Goal: Navigation & Orientation: Find specific page/section

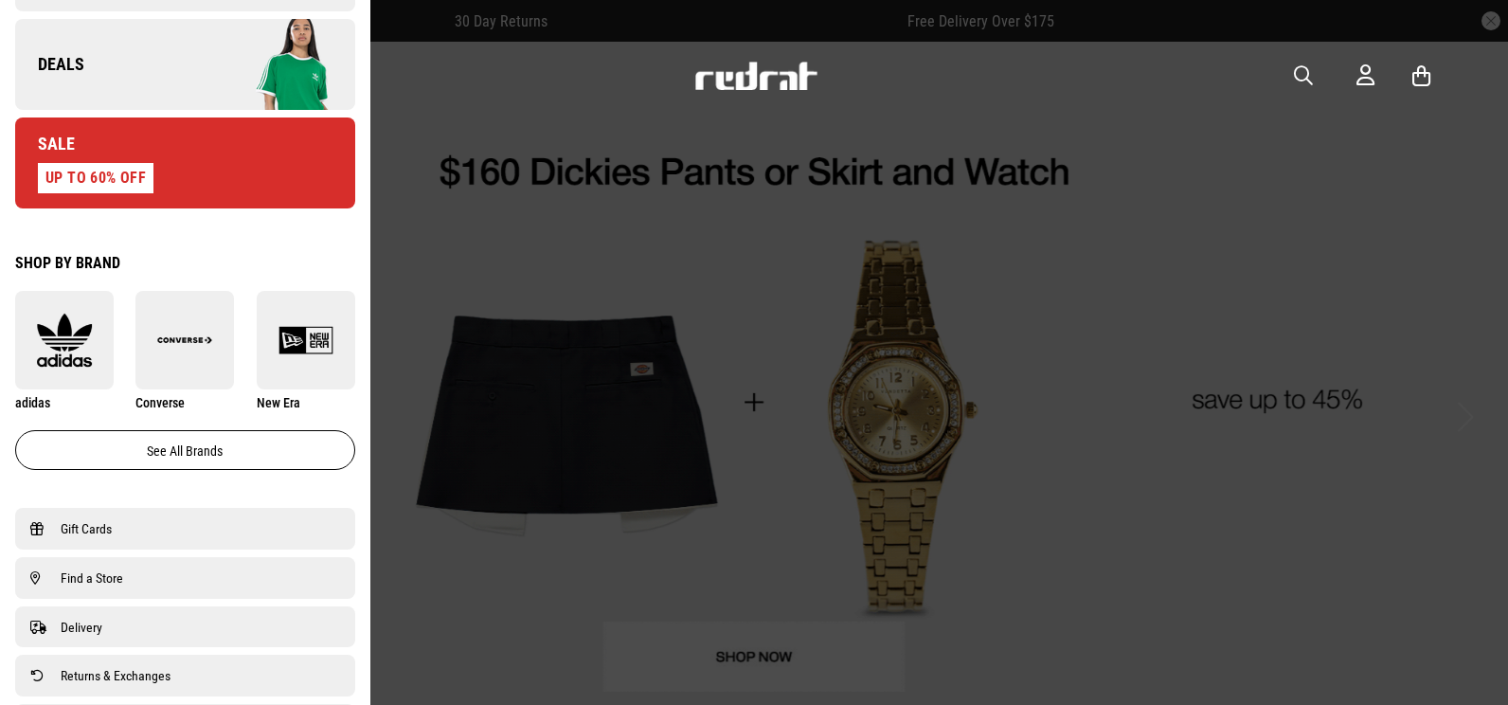
scroll to position [1172, 0]
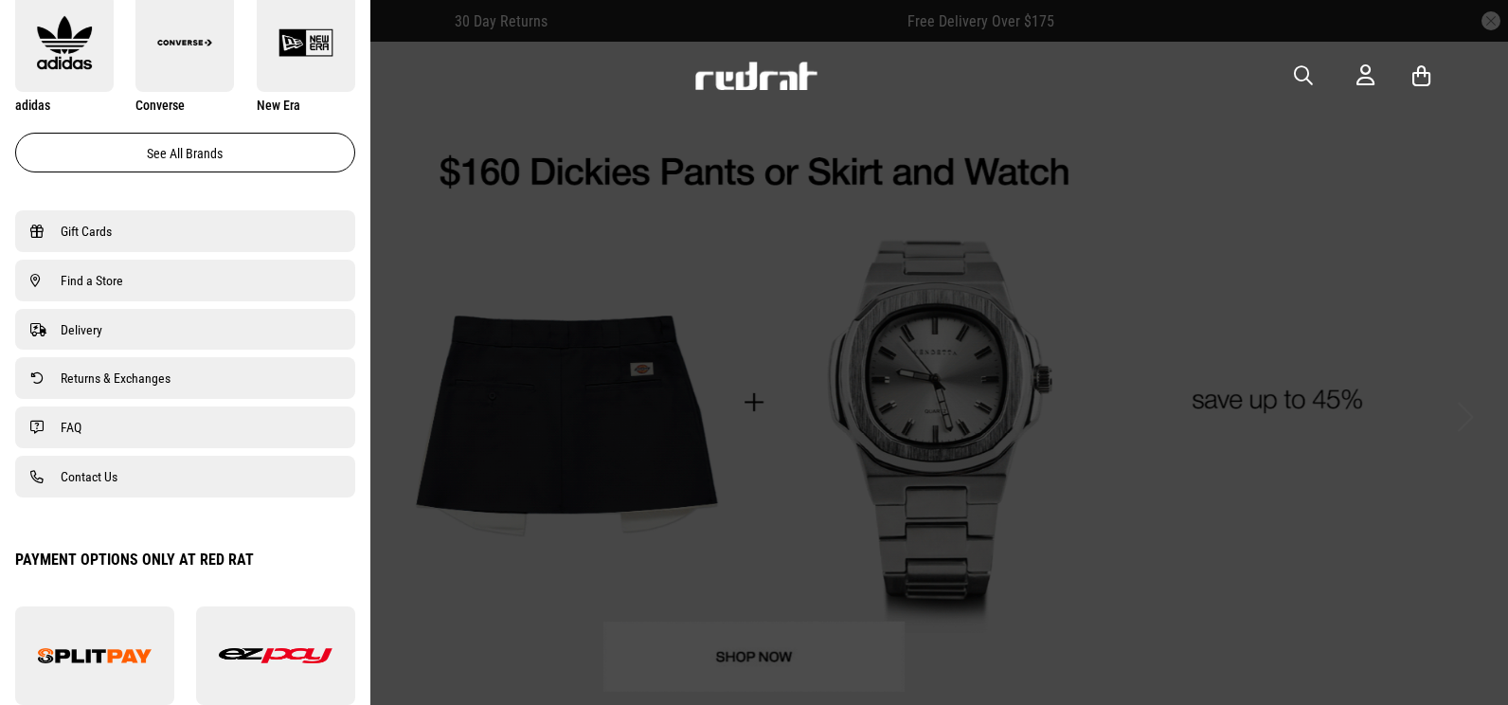
click at [124, 289] on link "Find a Store" at bounding box center [185, 280] width 310 height 23
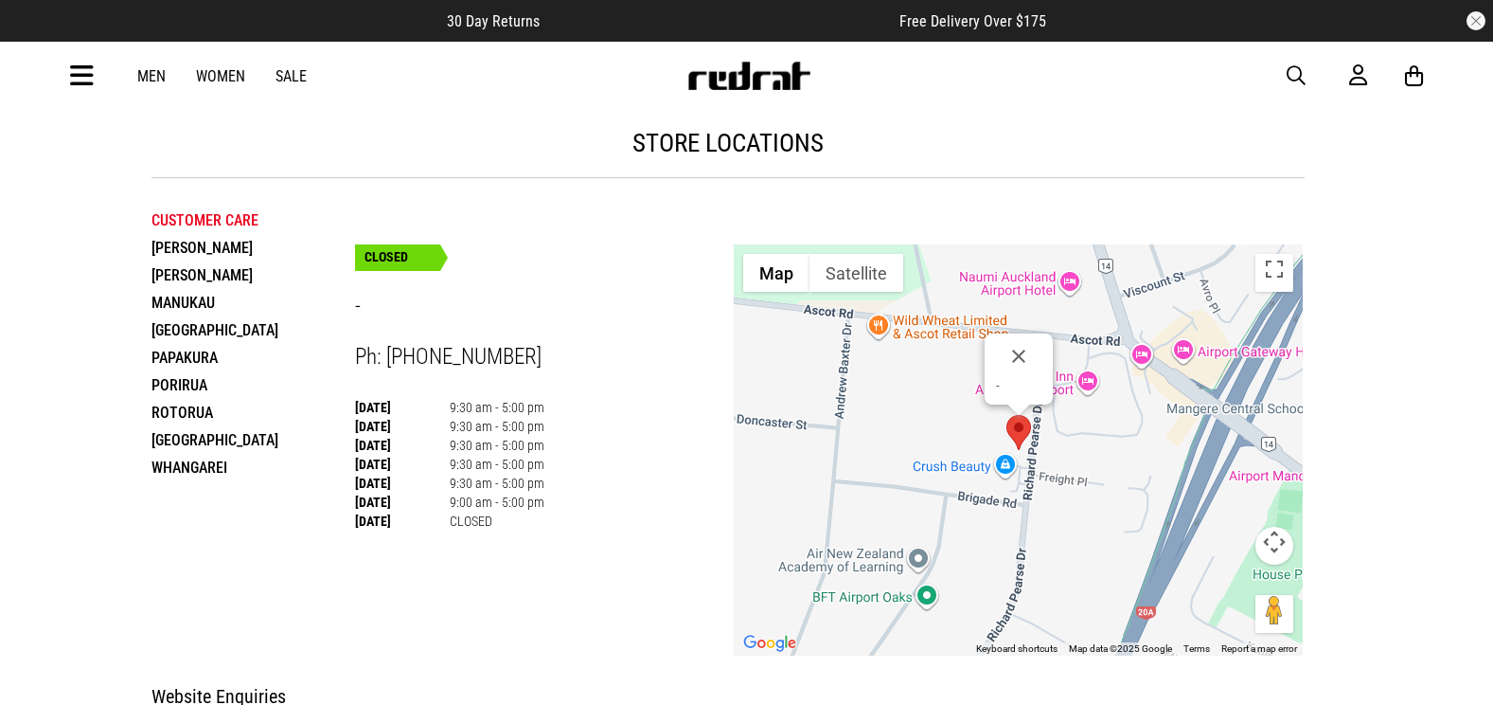
click at [187, 359] on li "Papakura" at bounding box center [254, 357] width 204 height 27
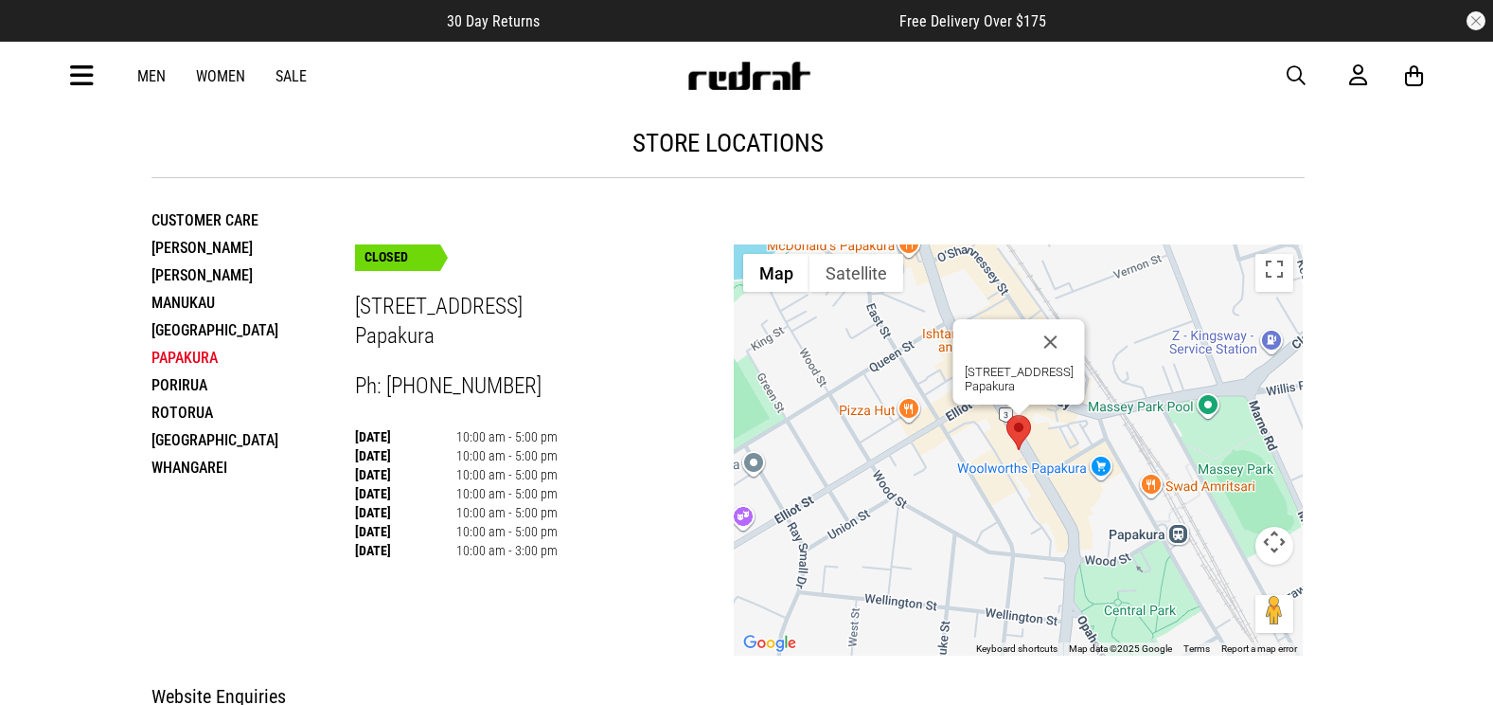
click at [175, 419] on li "Rotorua" at bounding box center [254, 412] width 204 height 27
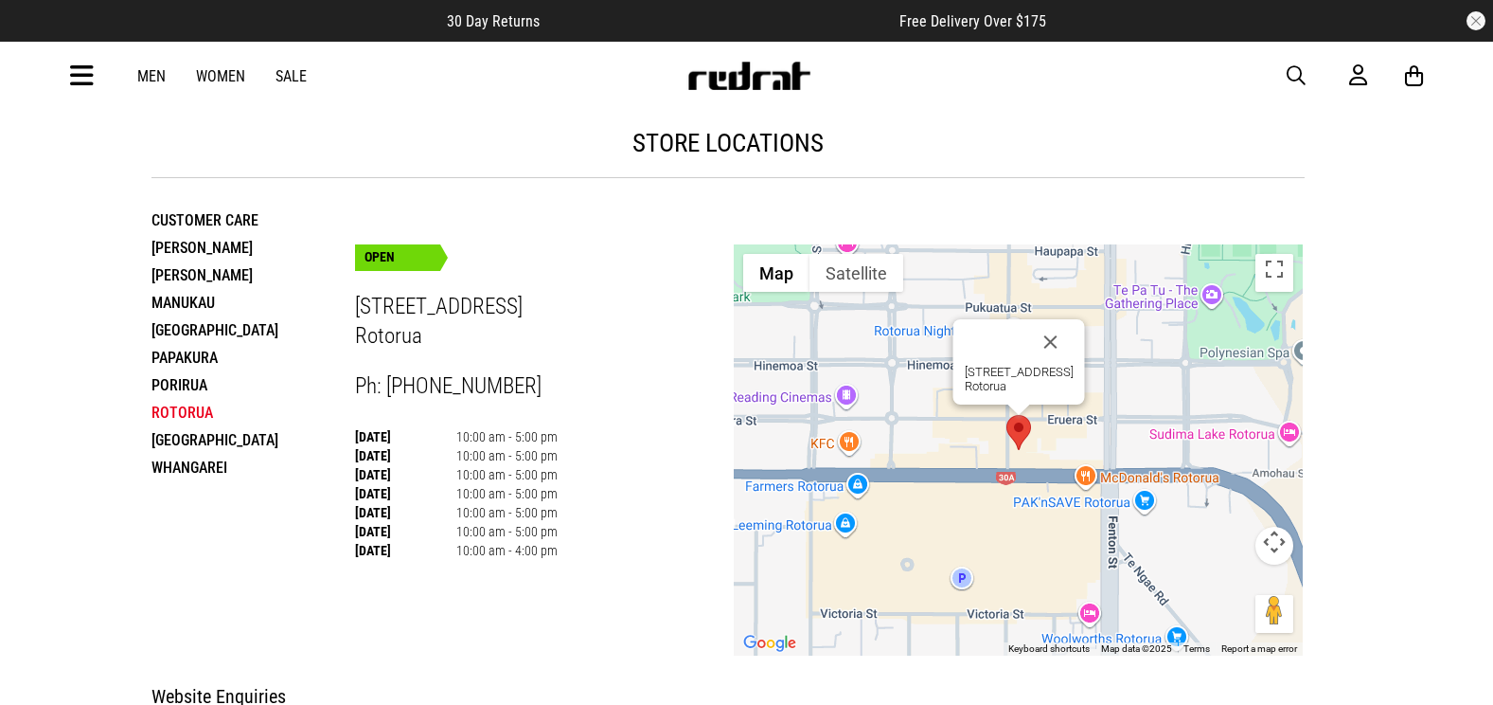
click at [178, 241] on li "Hamilton" at bounding box center [254, 247] width 204 height 27
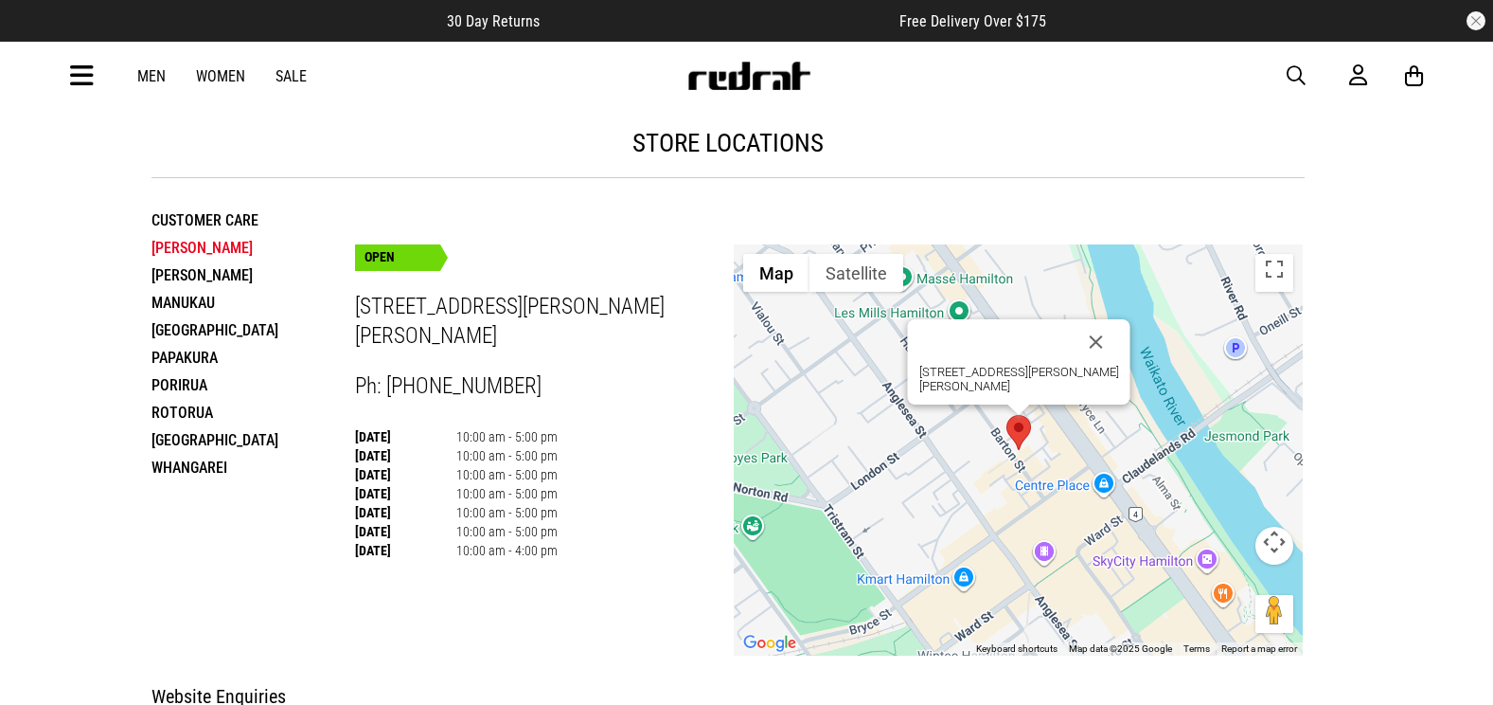
click at [205, 267] on li "Henderson" at bounding box center [254, 274] width 204 height 27
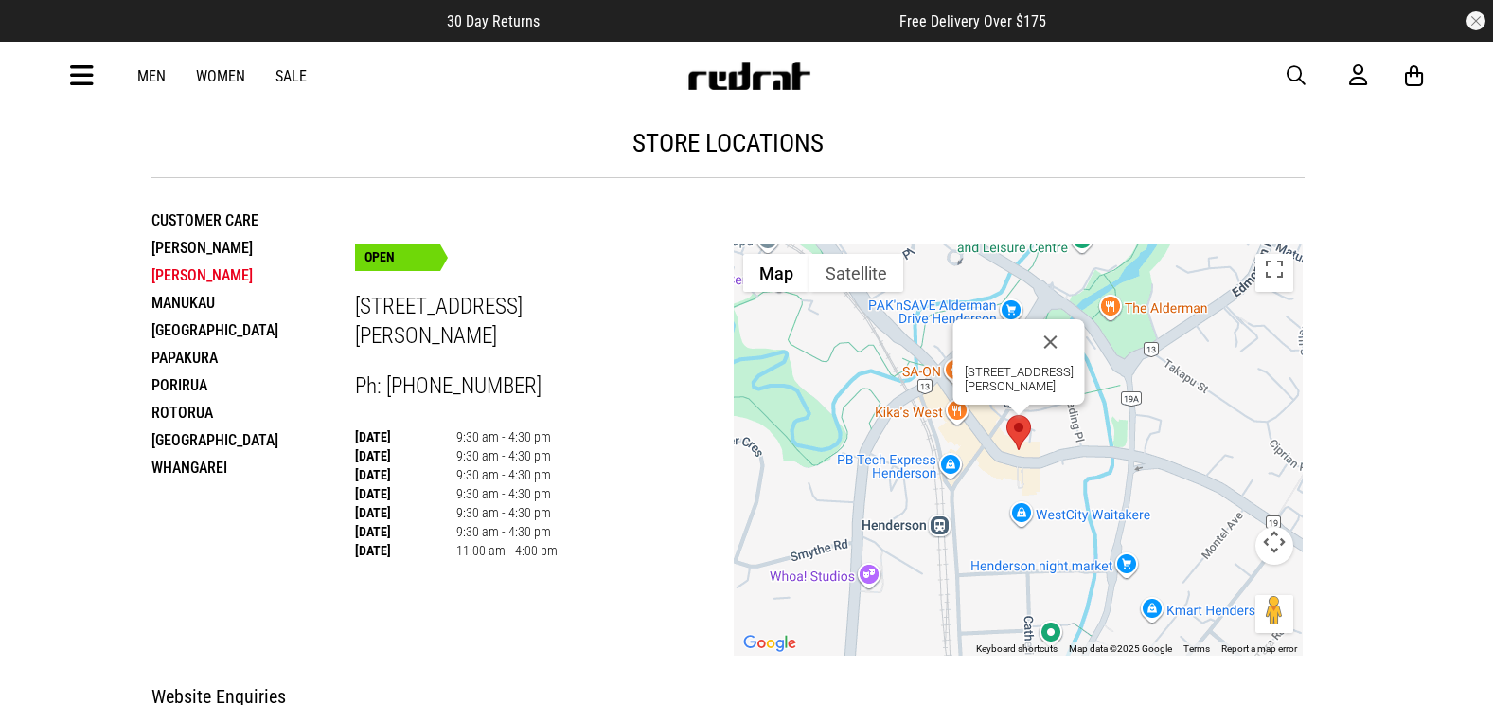
click at [224, 291] on li "Manukau" at bounding box center [254, 302] width 204 height 27
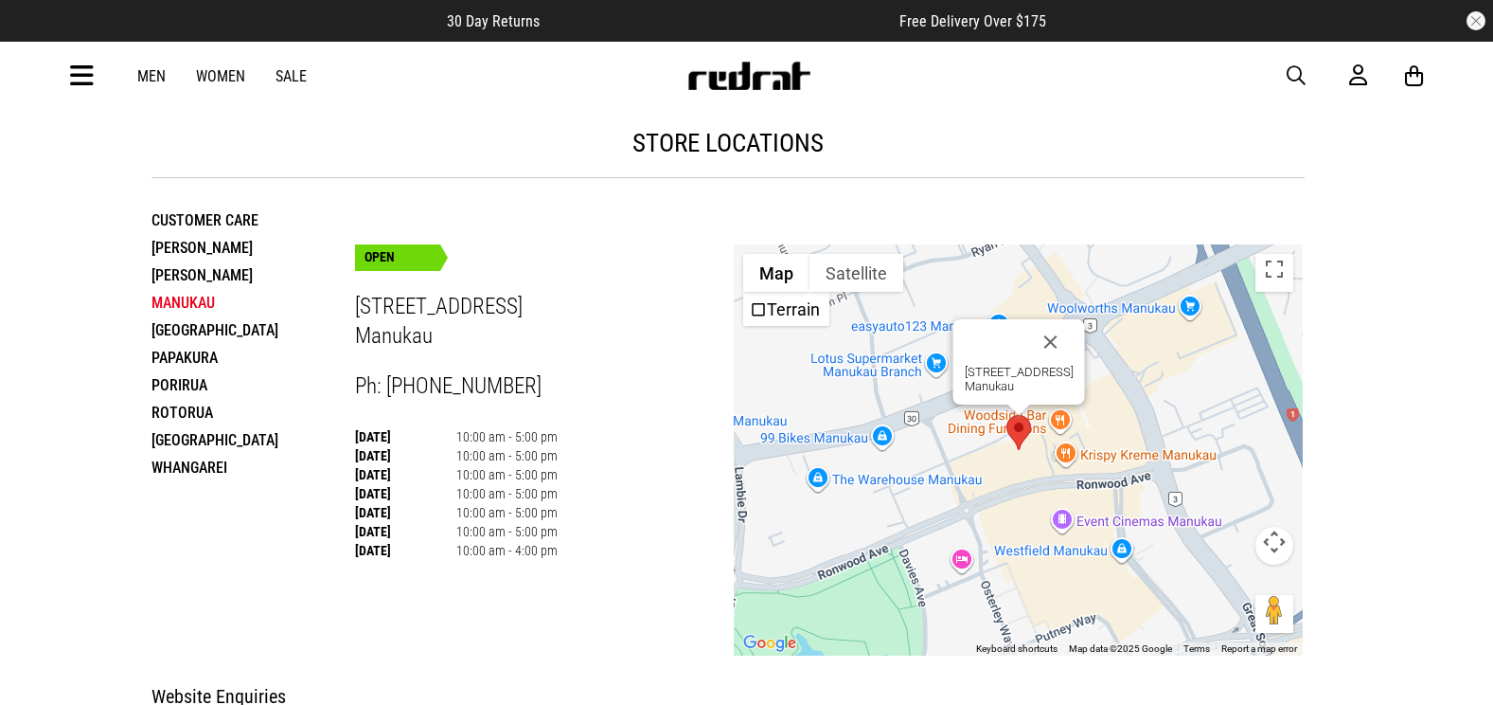
click at [260, 315] on li "Manukau" at bounding box center [254, 302] width 204 height 27
click at [221, 332] on li "Palmerston North" at bounding box center [254, 329] width 204 height 27
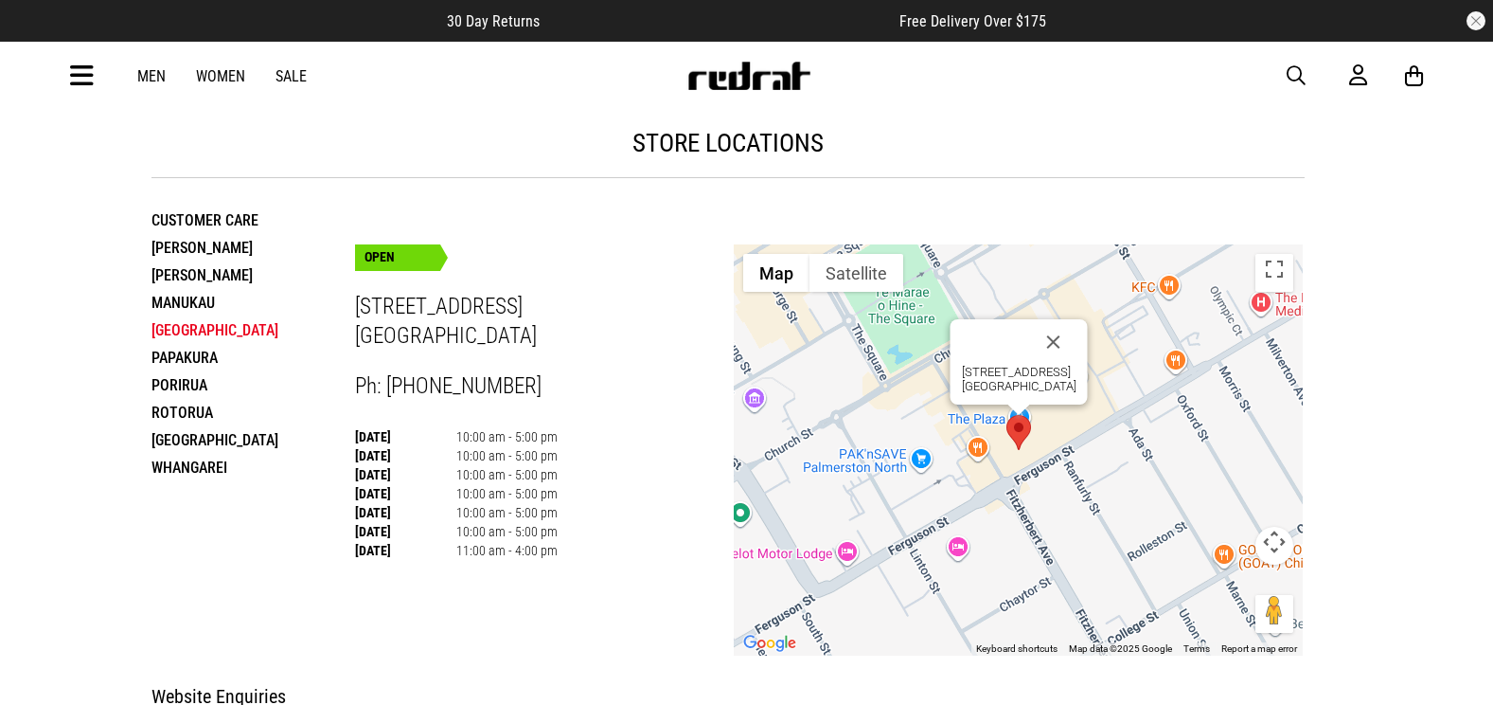
click at [194, 362] on li "Papakura" at bounding box center [254, 357] width 204 height 27
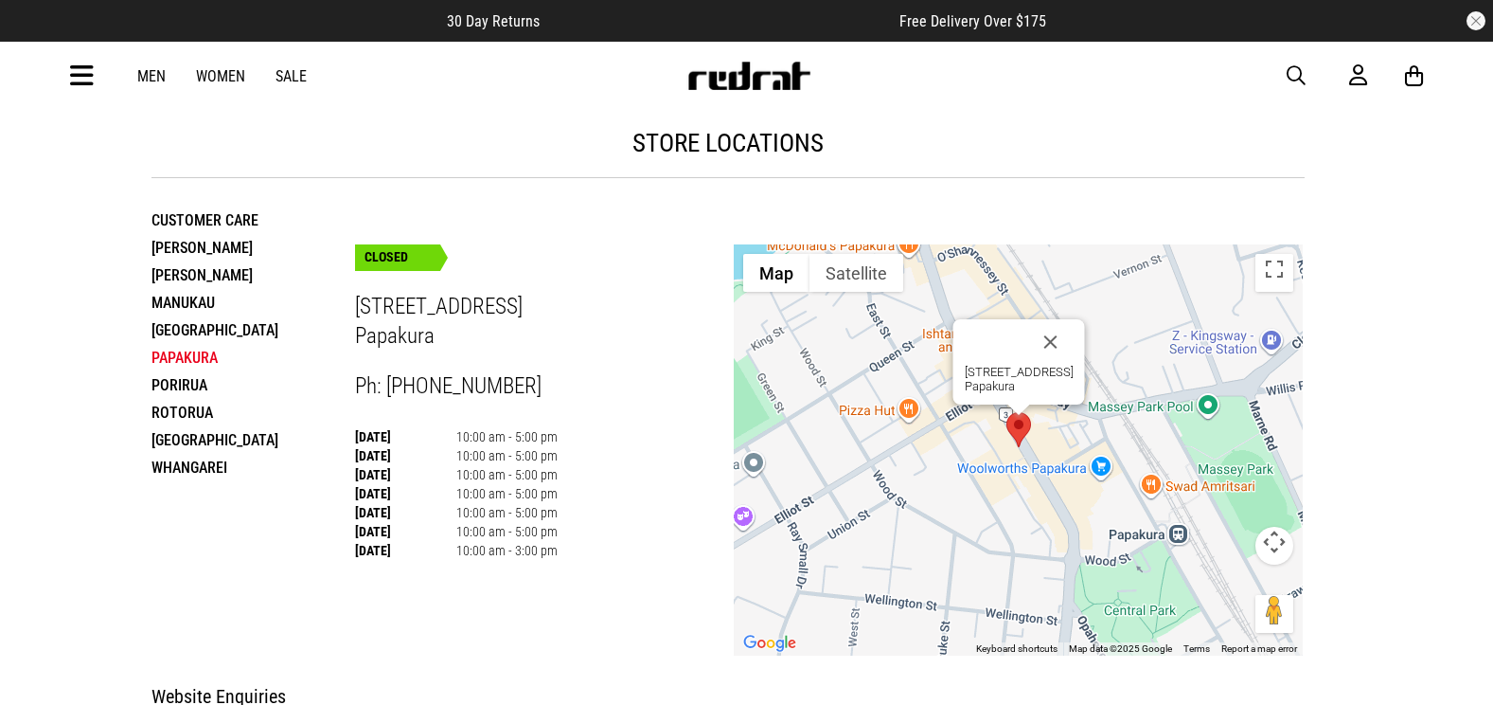
click at [206, 396] on li "Porirua" at bounding box center [254, 384] width 204 height 27
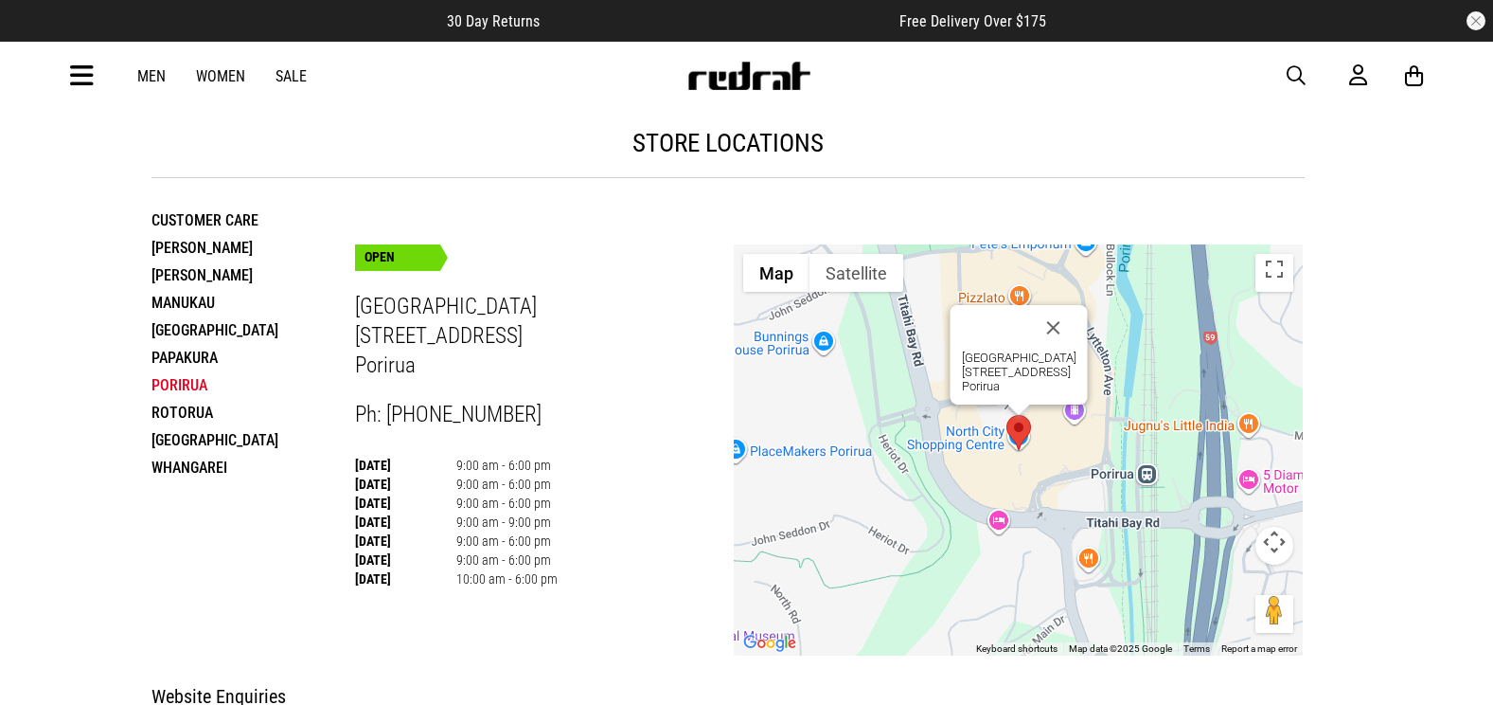
drag, startPoint x: 194, startPoint y: 430, endPoint x: 187, endPoint y: 416, distance: 15.7
click at [192, 424] on ul "Customer Care Hamilton Henderson Manukau Palmerston North Papakura Porirua Roto…" at bounding box center [254, 343] width 204 height 275
click at [185, 410] on li "Rotorua" at bounding box center [254, 412] width 204 height 27
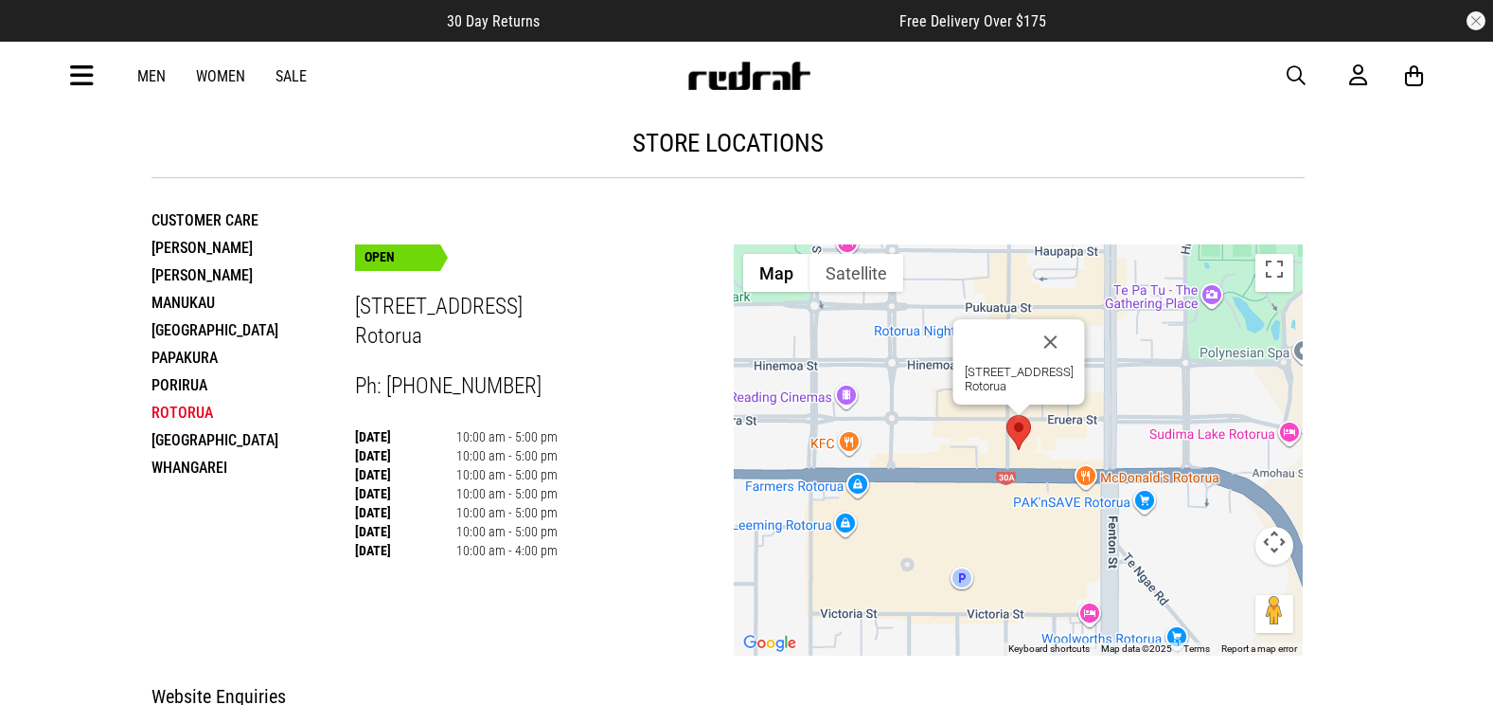
click at [202, 453] on li "Tauranga" at bounding box center [254, 439] width 204 height 27
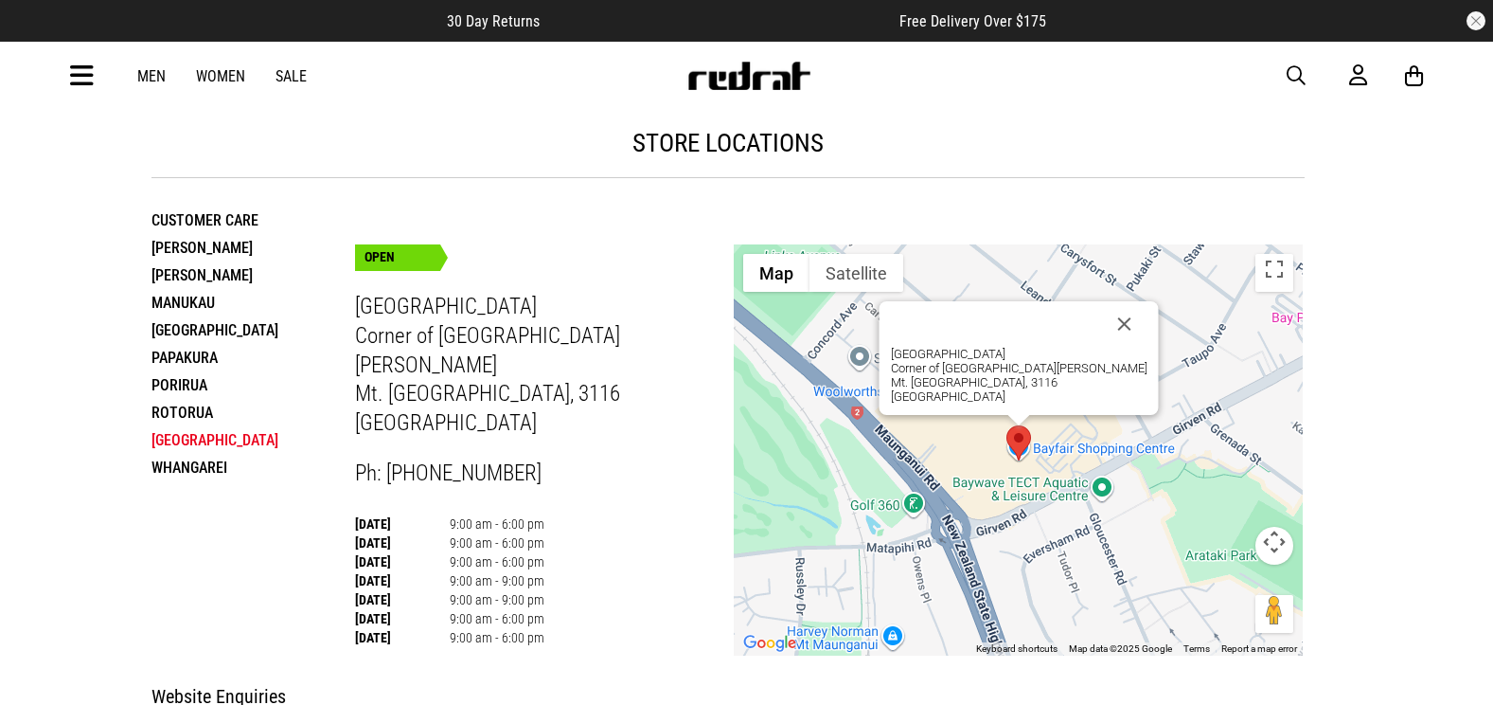
click at [214, 466] on li "Whangarei" at bounding box center [254, 467] width 204 height 27
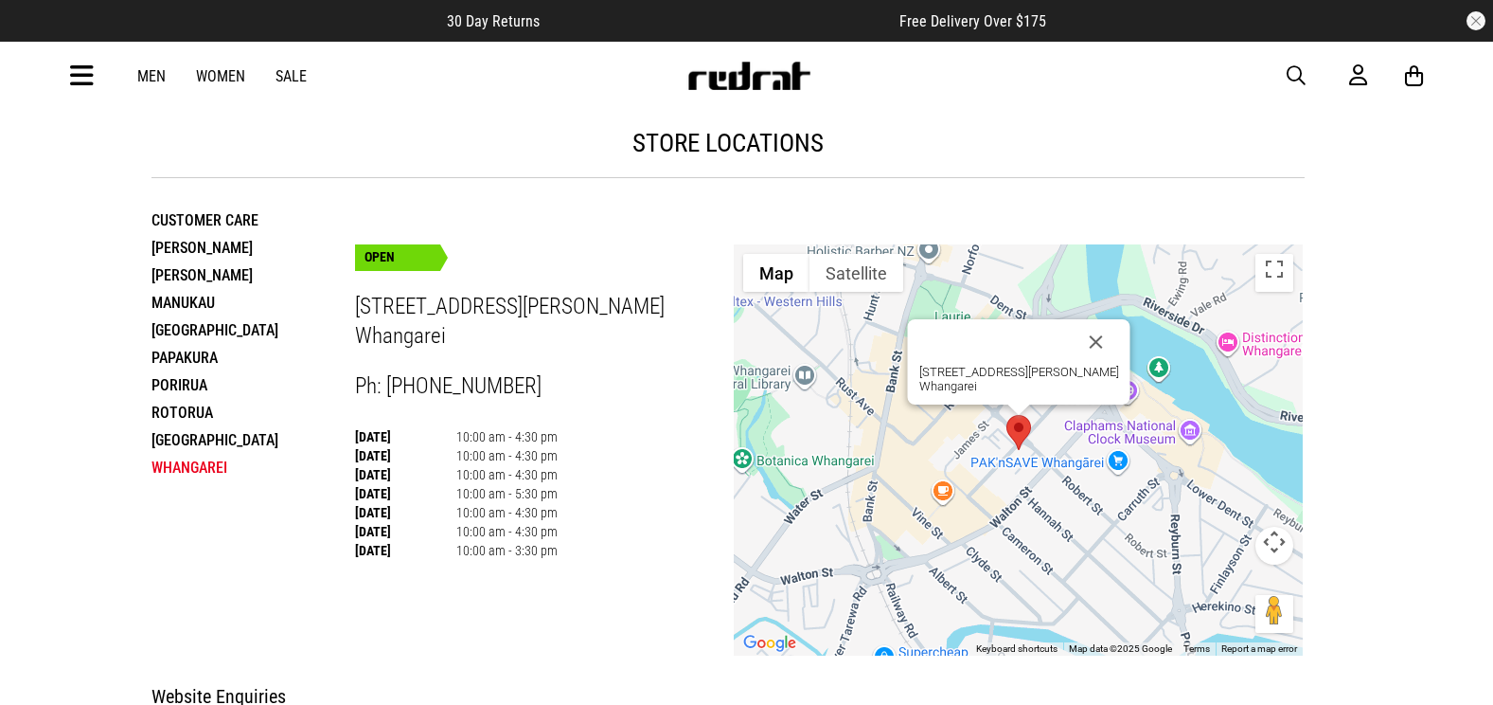
click at [187, 358] on li "Papakura" at bounding box center [254, 357] width 204 height 27
